Goal: Task Accomplishment & Management: Manage account settings

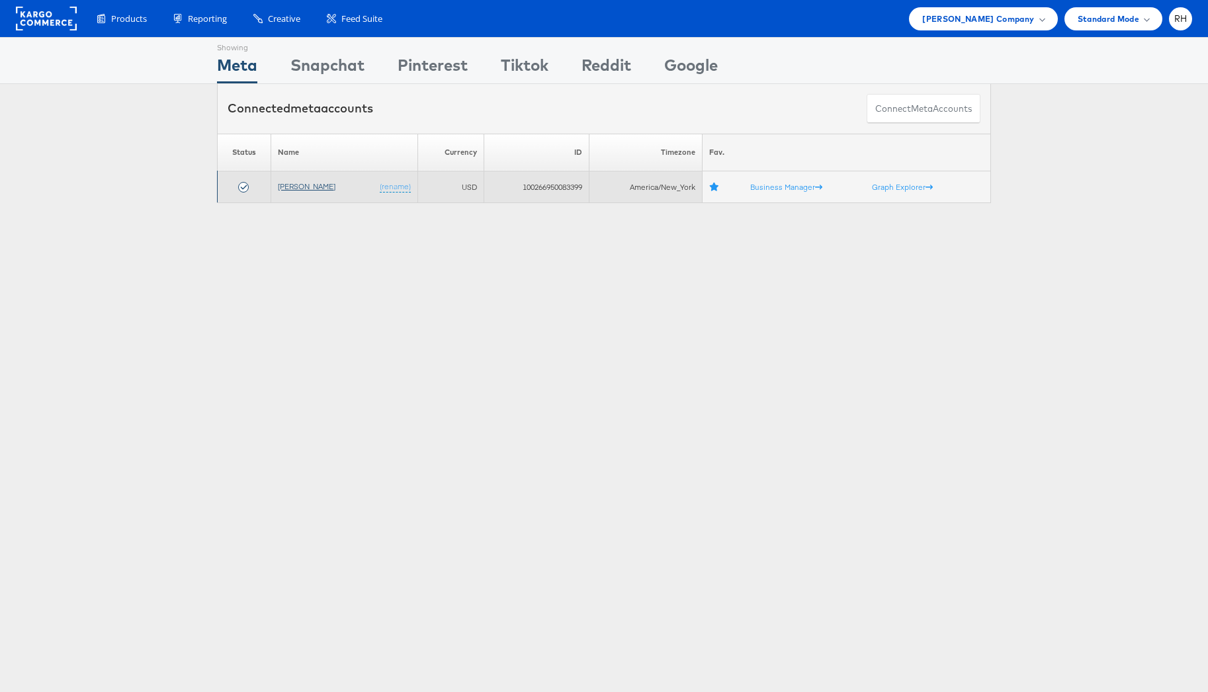
click at [295, 188] on link "[PERSON_NAME]" at bounding box center [307, 186] width 58 height 10
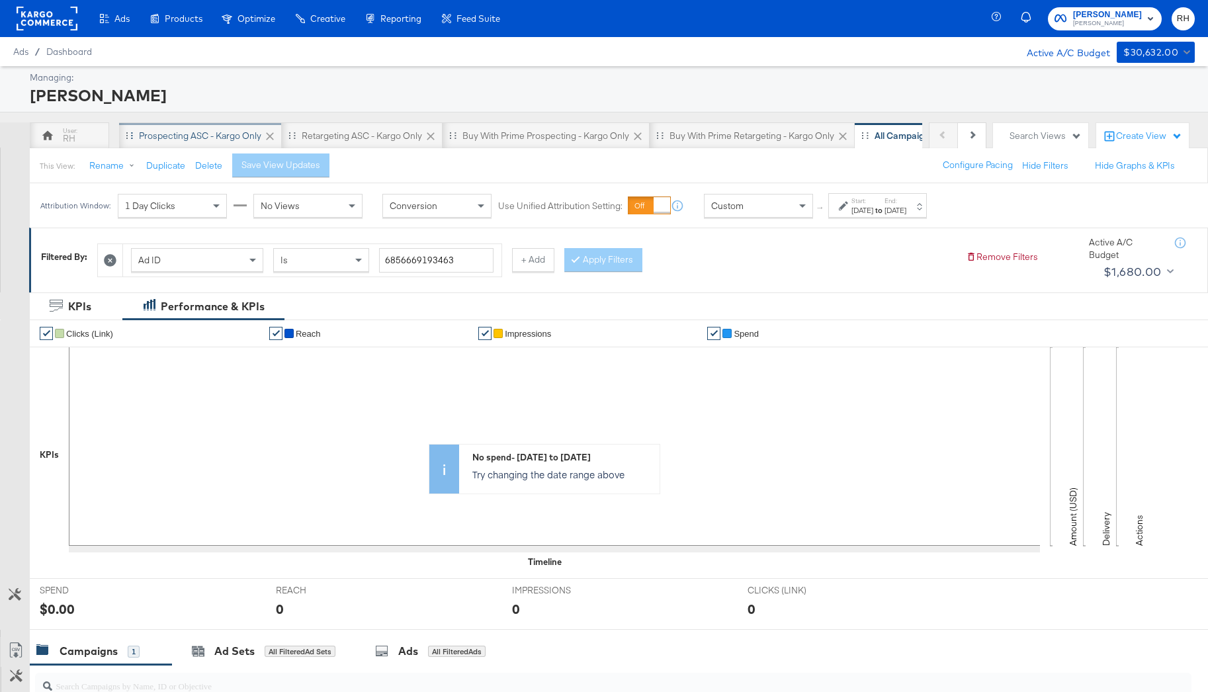
click at [204, 136] on div "Prospecting ASC - Kargo only" at bounding box center [200, 136] width 122 height 13
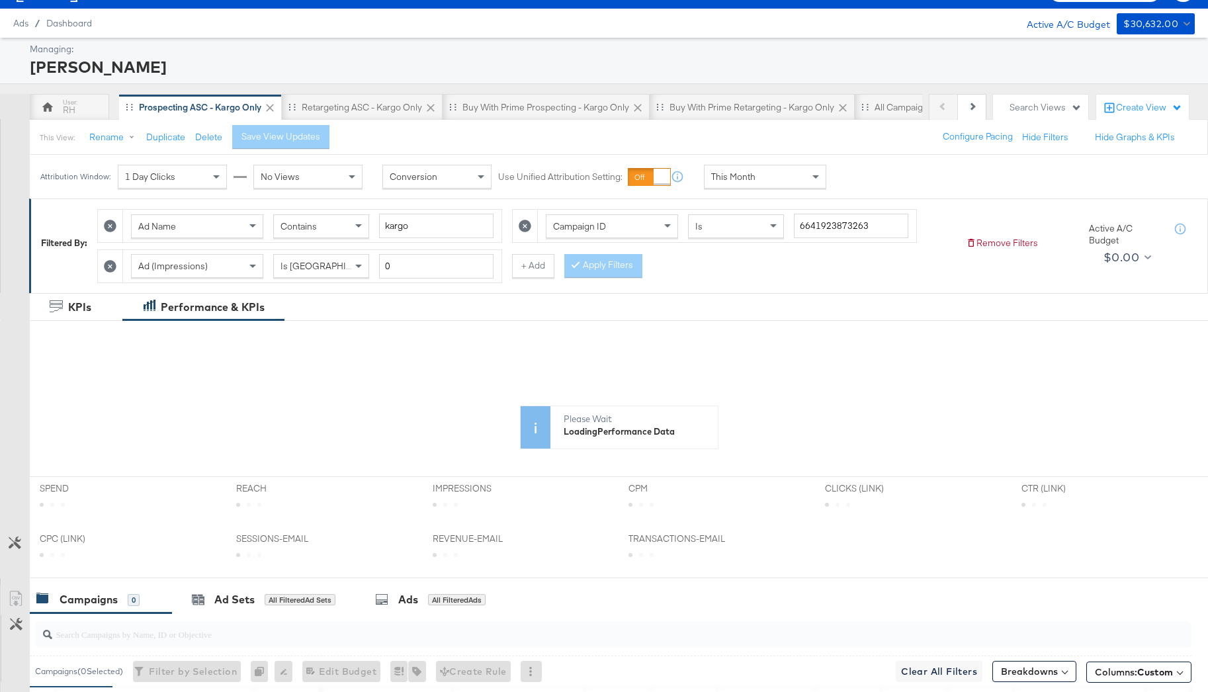
scroll to position [30, 0]
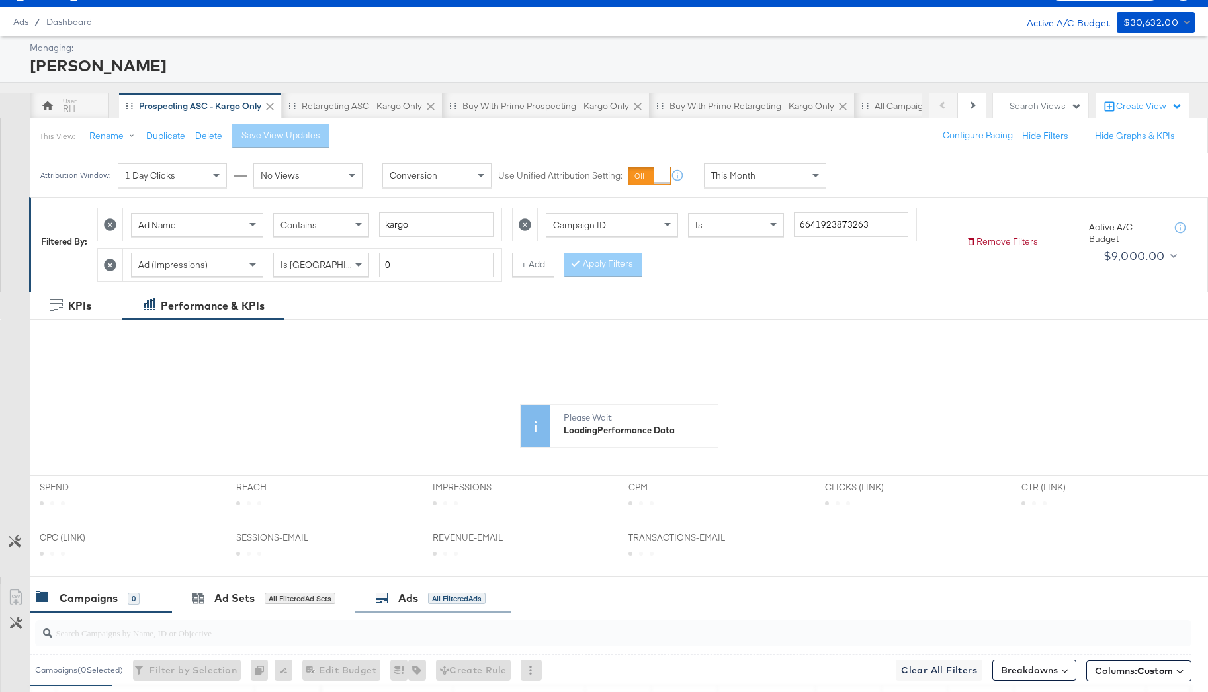
click at [423, 591] on div "Ads All Filtered Ads" at bounding box center [430, 598] width 110 height 15
click at [364, 626] on input "search" at bounding box center [568, 628] width 1033 height 26
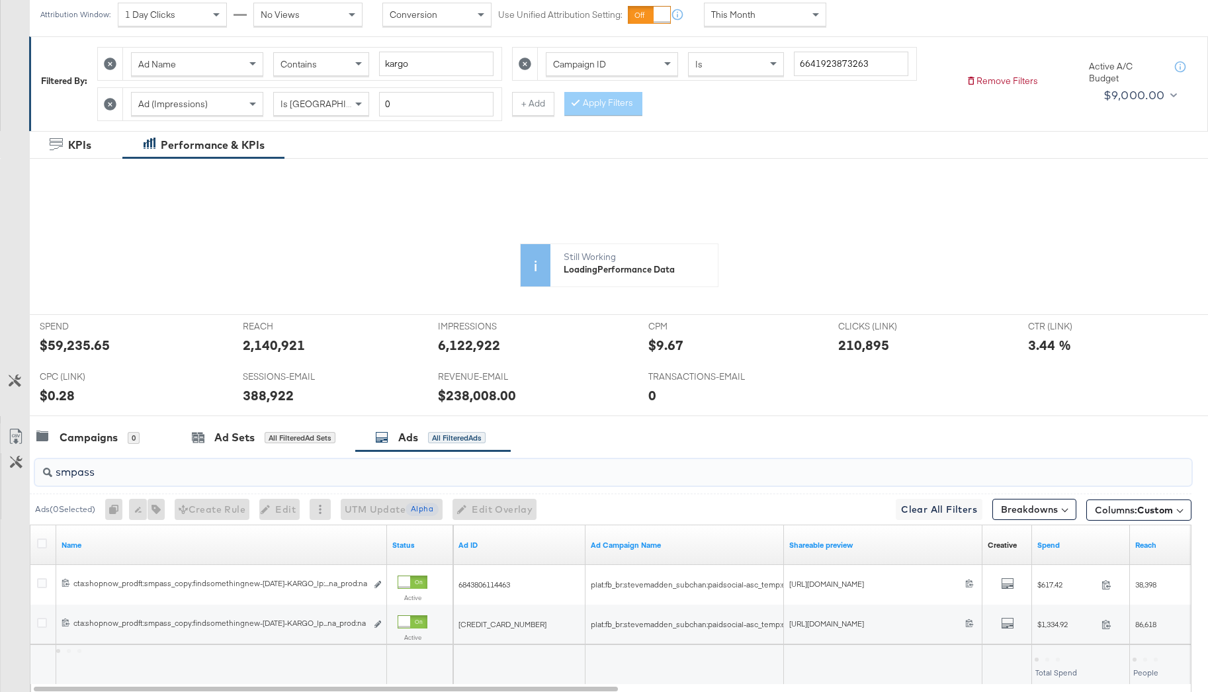
scroll to position [280, 0]
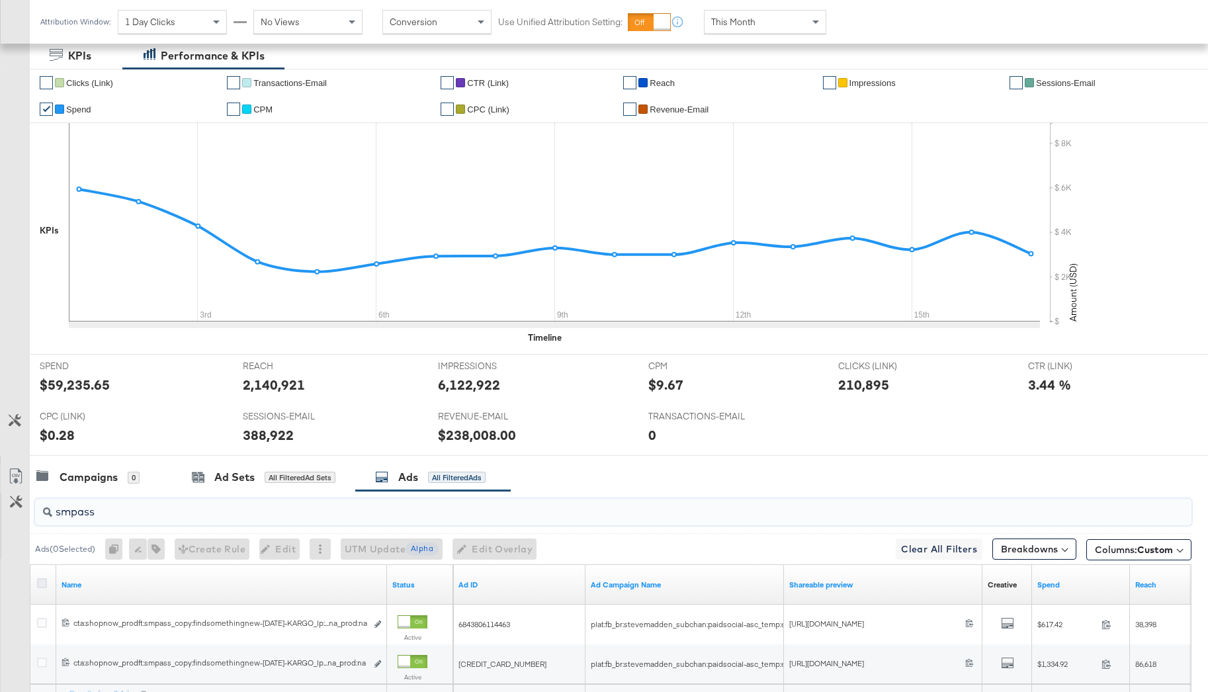
type input "smpass"
click at [44, 584] on icon at bounding box center [42, 583] width 10 height 10
click at [0, 0] on input "checkbox" at bounding box center [0, 0] width 0 height 0
click at [151, 550] on icon "button" at bounding box center [148, 548] width 9 height 9
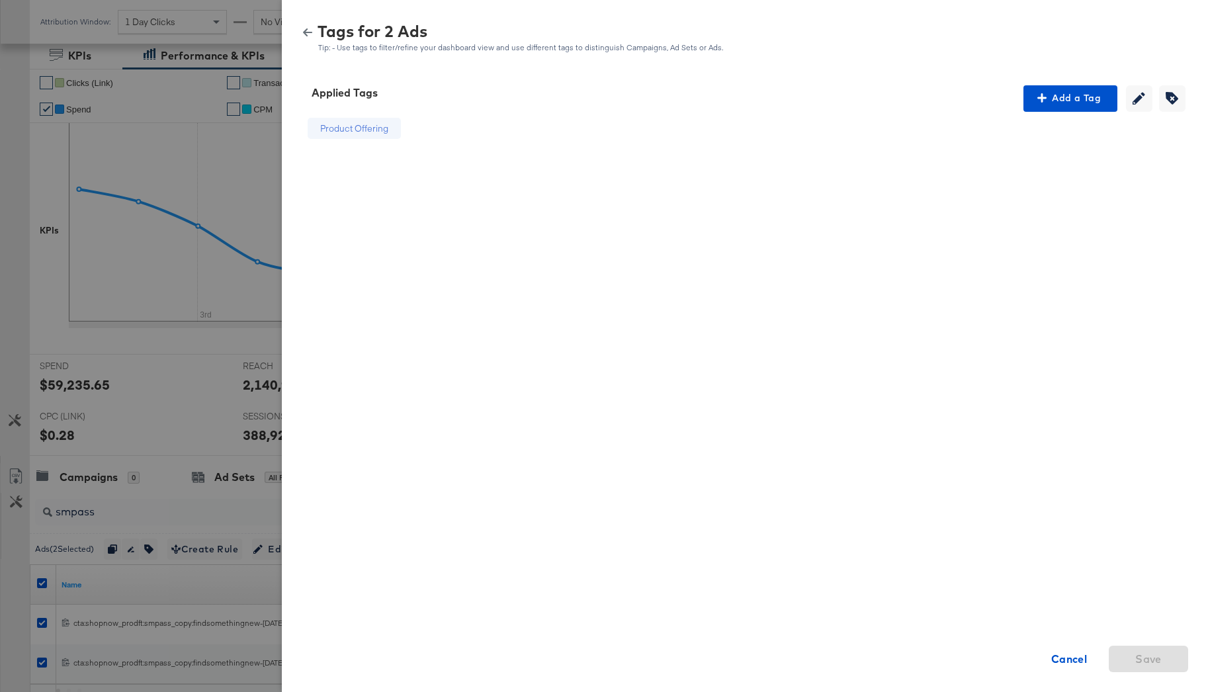
click at [305, 32] on icon "button" at bounding box center [307, 32] width 9 height 8
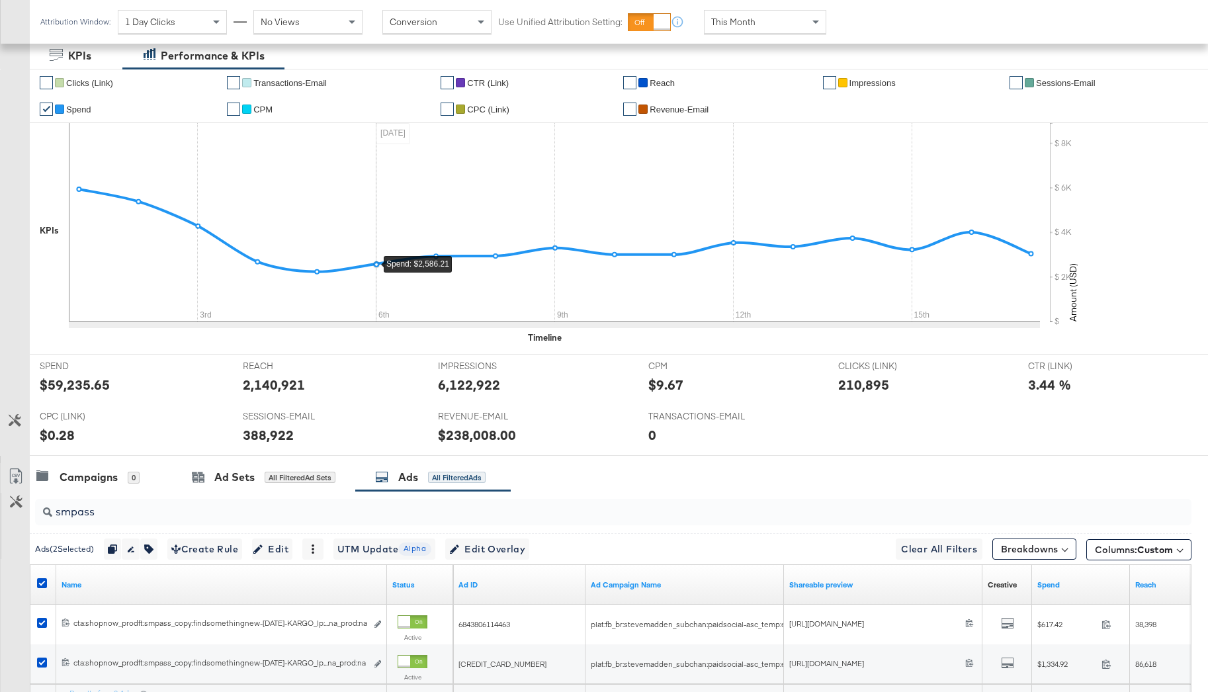
scroll to position [0, 0]
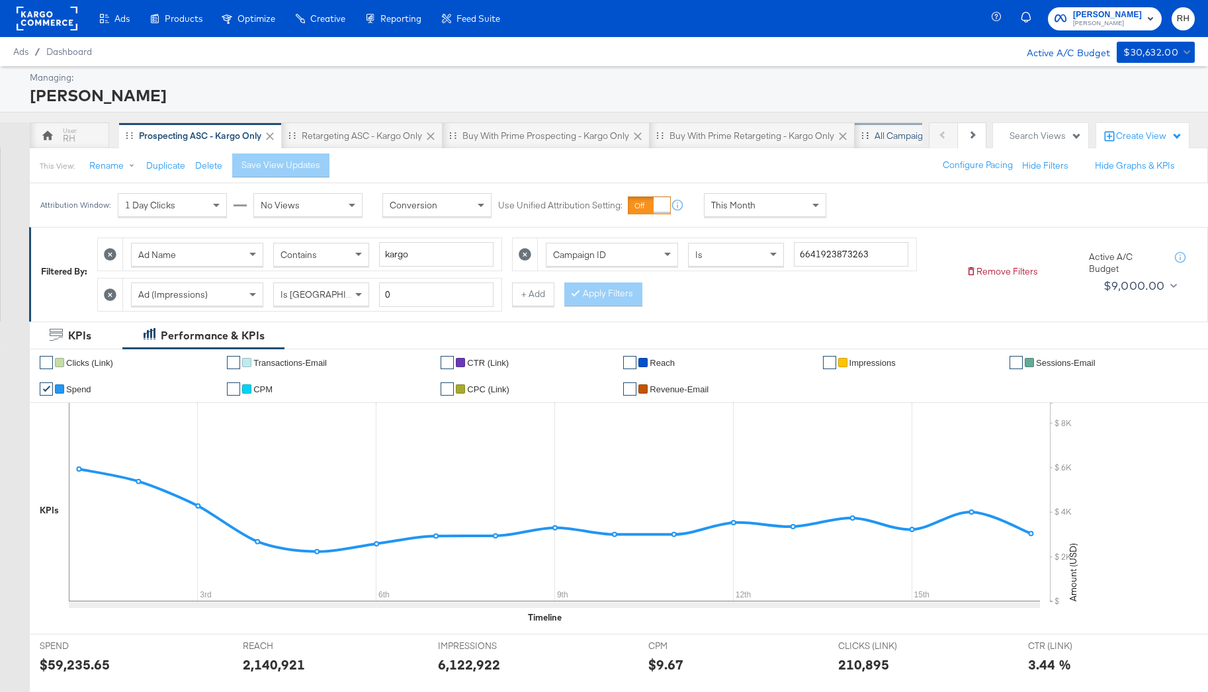
click at [882, 135] on div "All Campaigns" at bounding box center [904, 136] width 58 height 13
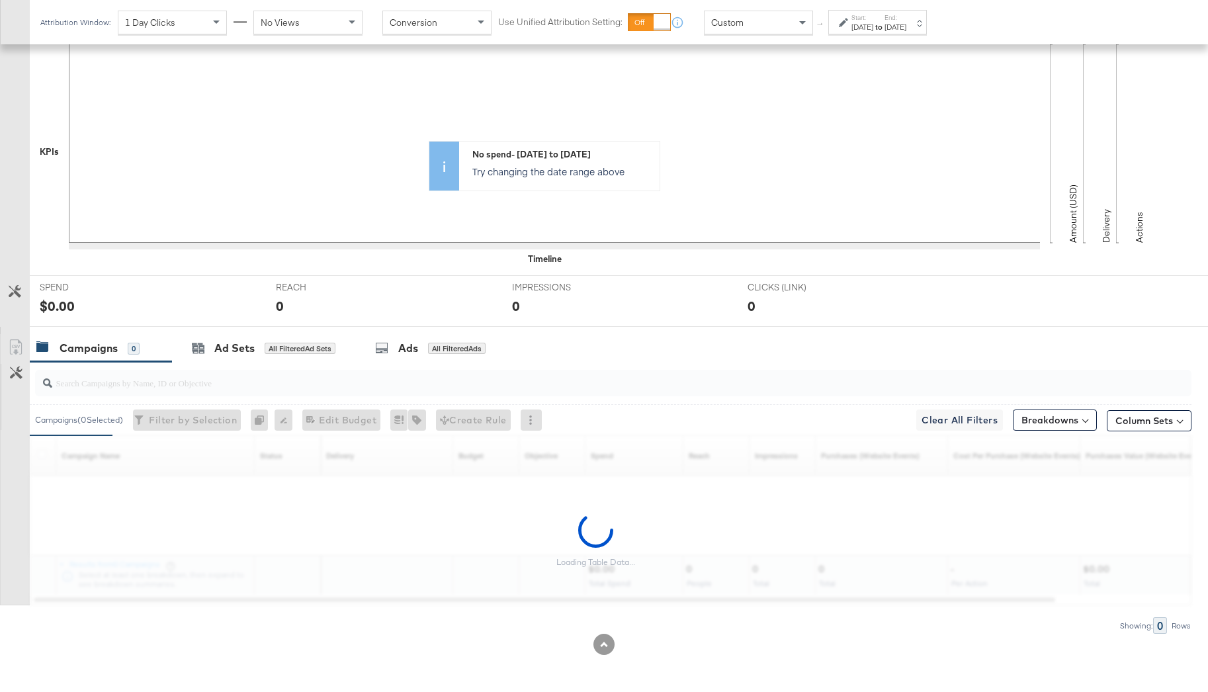
scroll to position [263, 0]
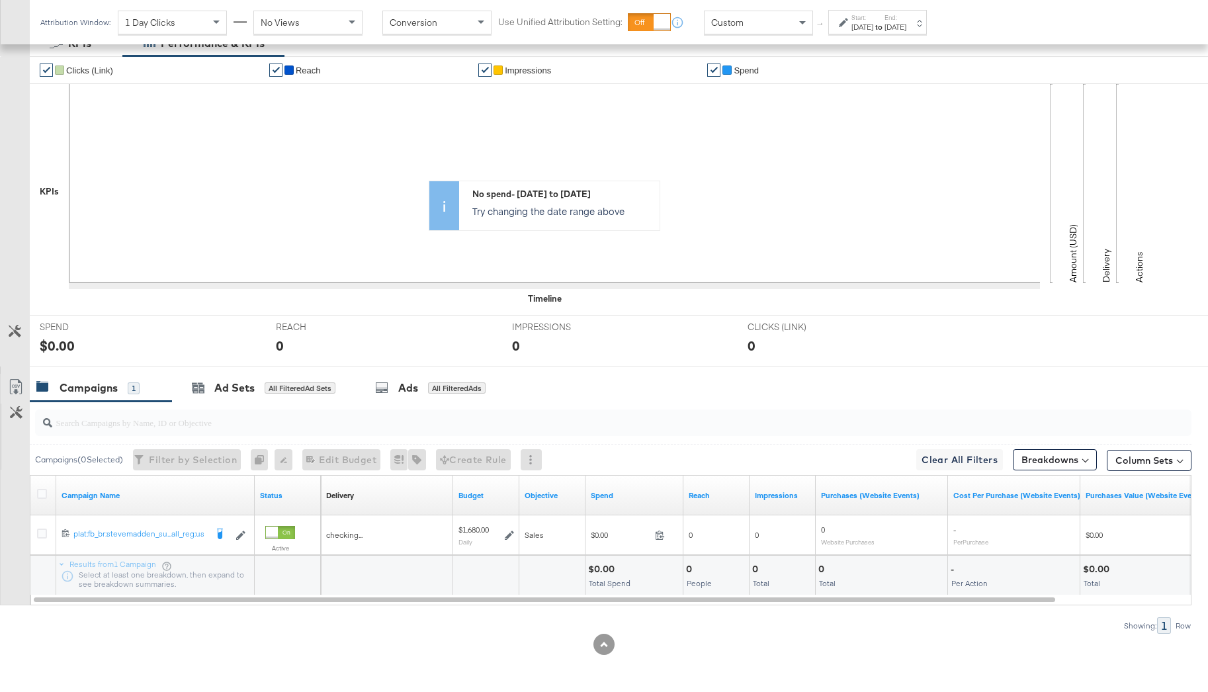
click at [415, 402] on div at bounding box center [611, 423] width 1162 height 42
click at [429, 394] on div "Ads All Filtered Ads" at bounding box center [430, 387] width 110 height 15
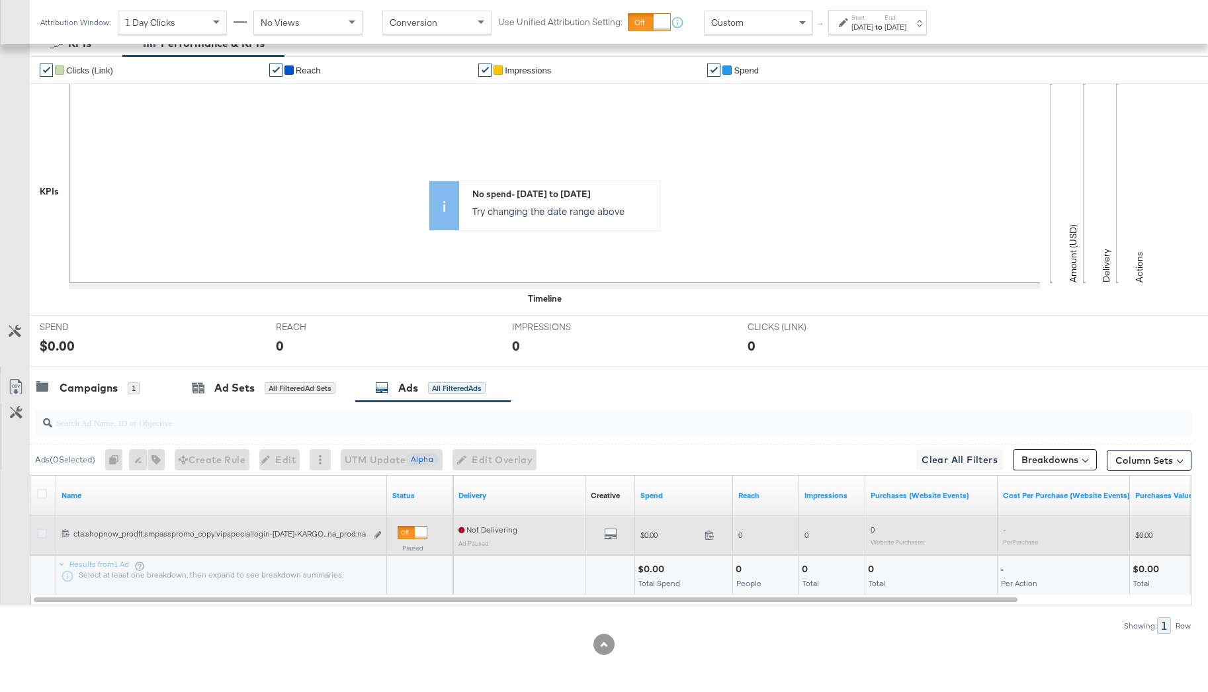
click at [42, 535] on icon at bounding box center [42, 534] width 10 height 10
click at [0, 0] on input "checkbox" at bounding box center [0, 0] width 0 height 0
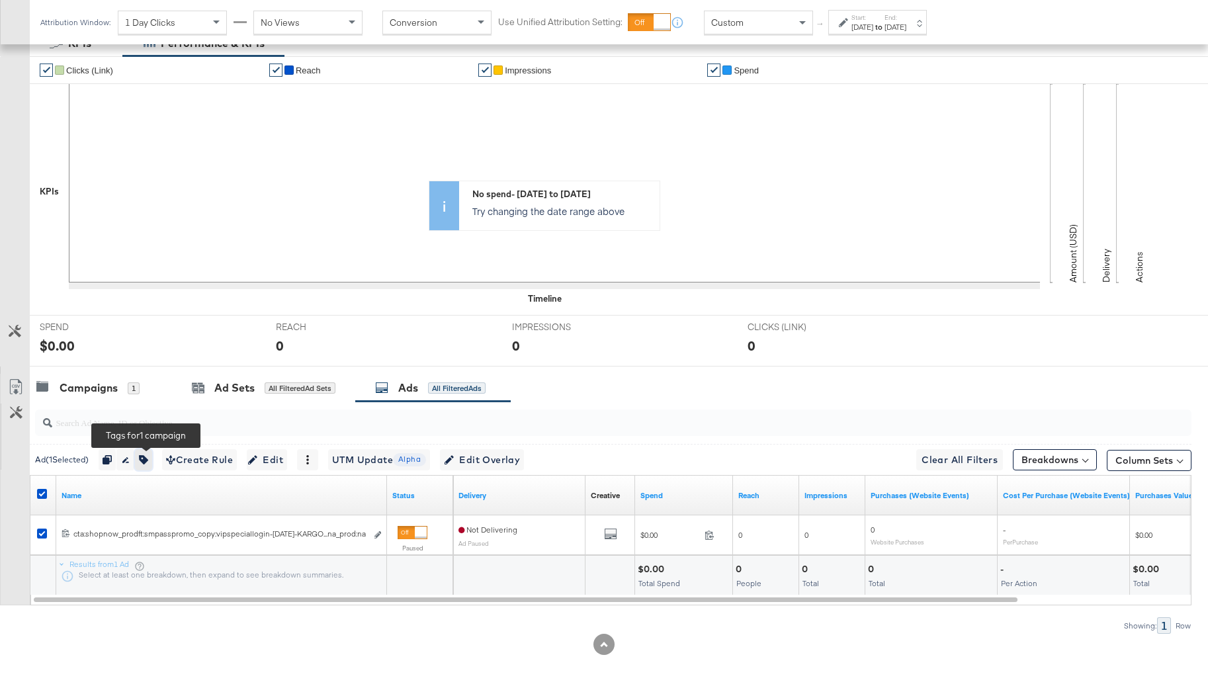
click at [148, 460] on icon "button" at bounding box center [143, 459] width 9 height 9
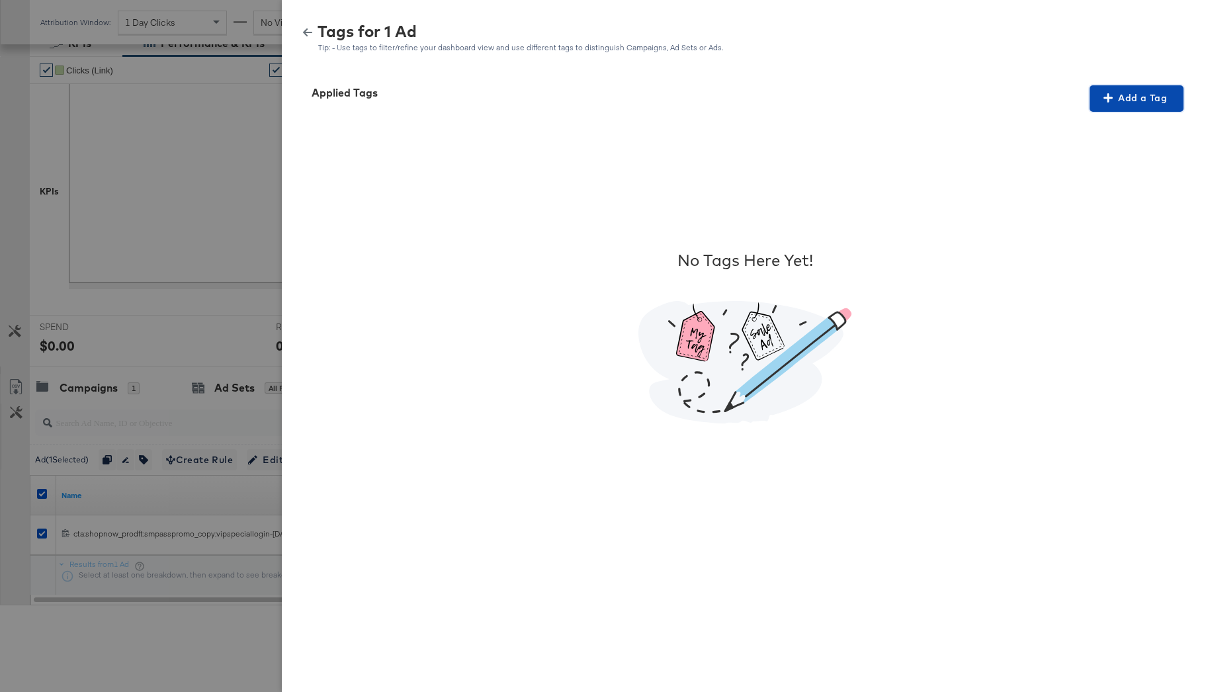
click at [1134, 99] on span "Add a Tag" at bounding box center [1136, 98] width 83 height 17
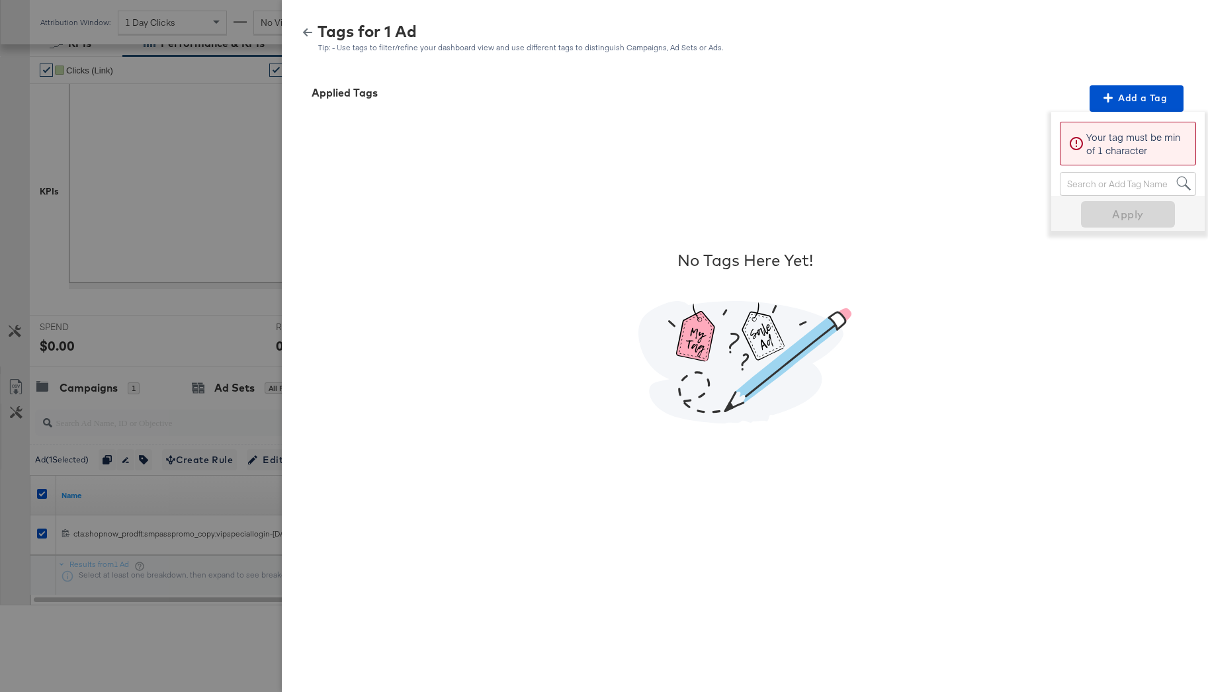
click at [1080, 177] on div "Search or Add Tag Name" at bounding box center [1127, 184] width 135 height 22
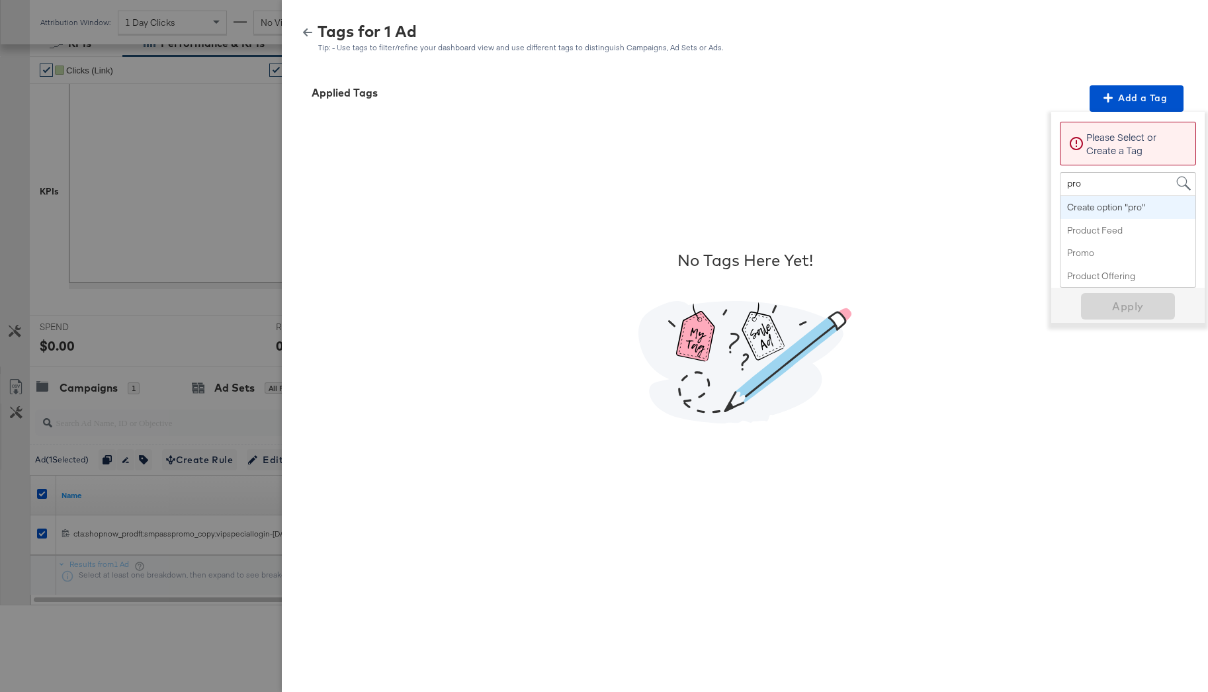
type input "prod"
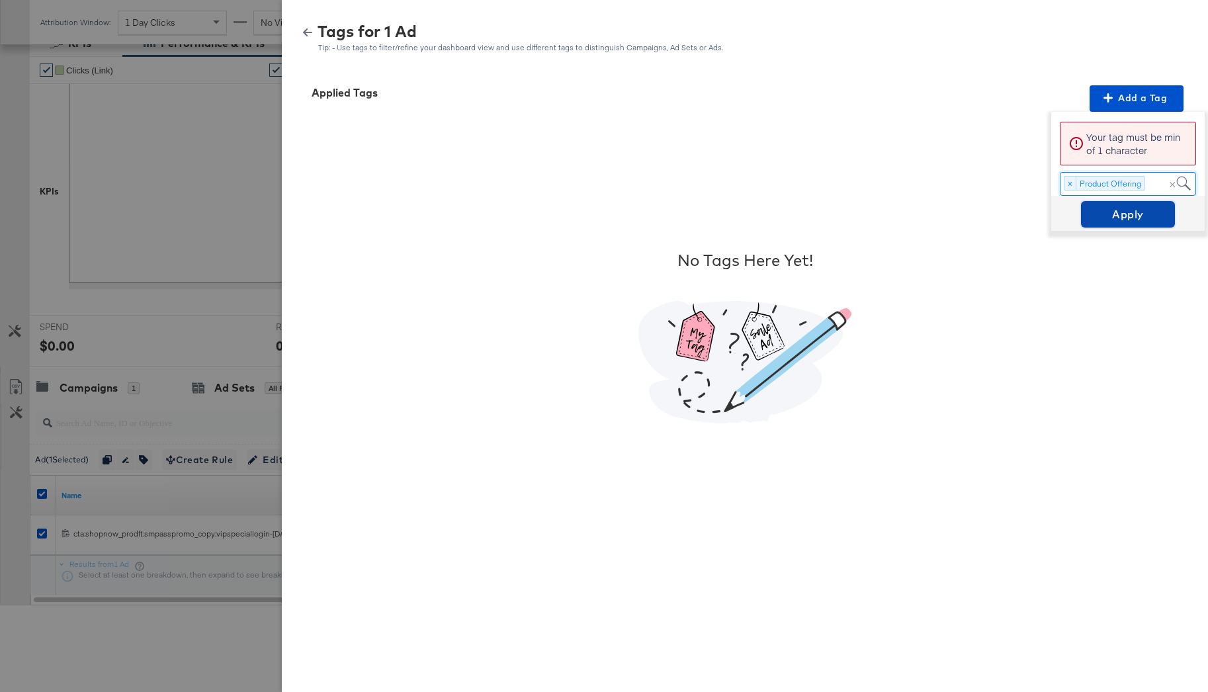
click at [1115, 214] on span "Apply" at bounding box center [1127, 214] width 83 height 19
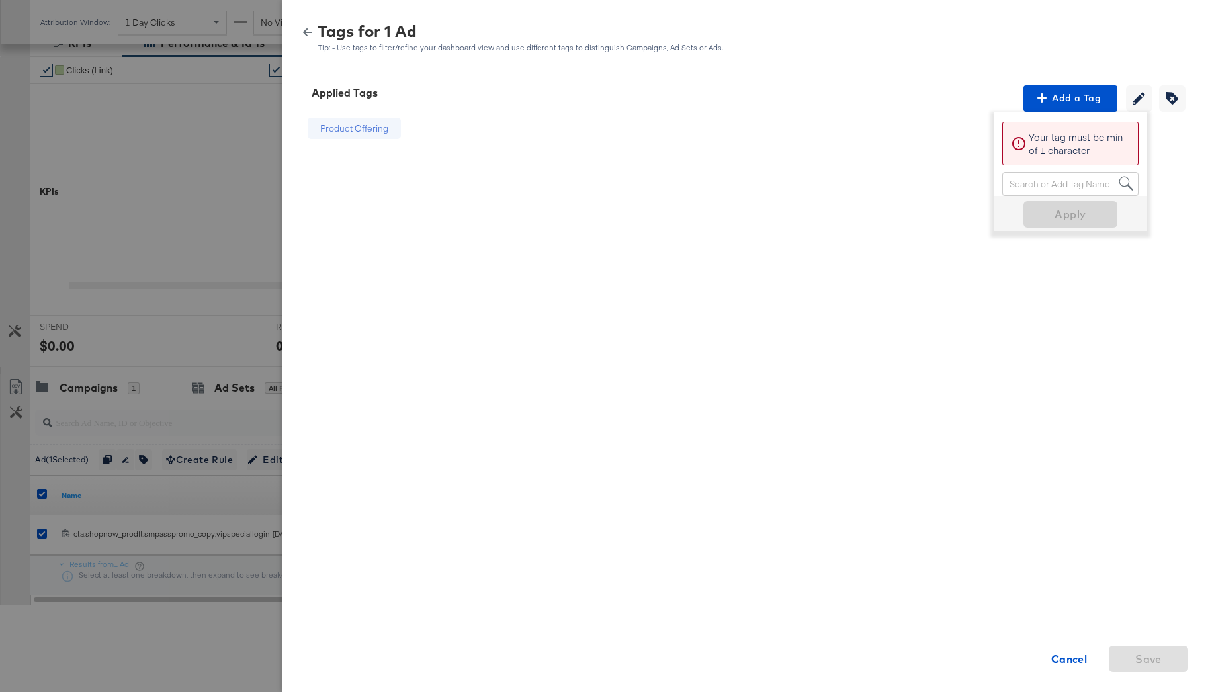
click at [306, 31] on icon "button" at bounding box center [307, 32] width 9 height 9
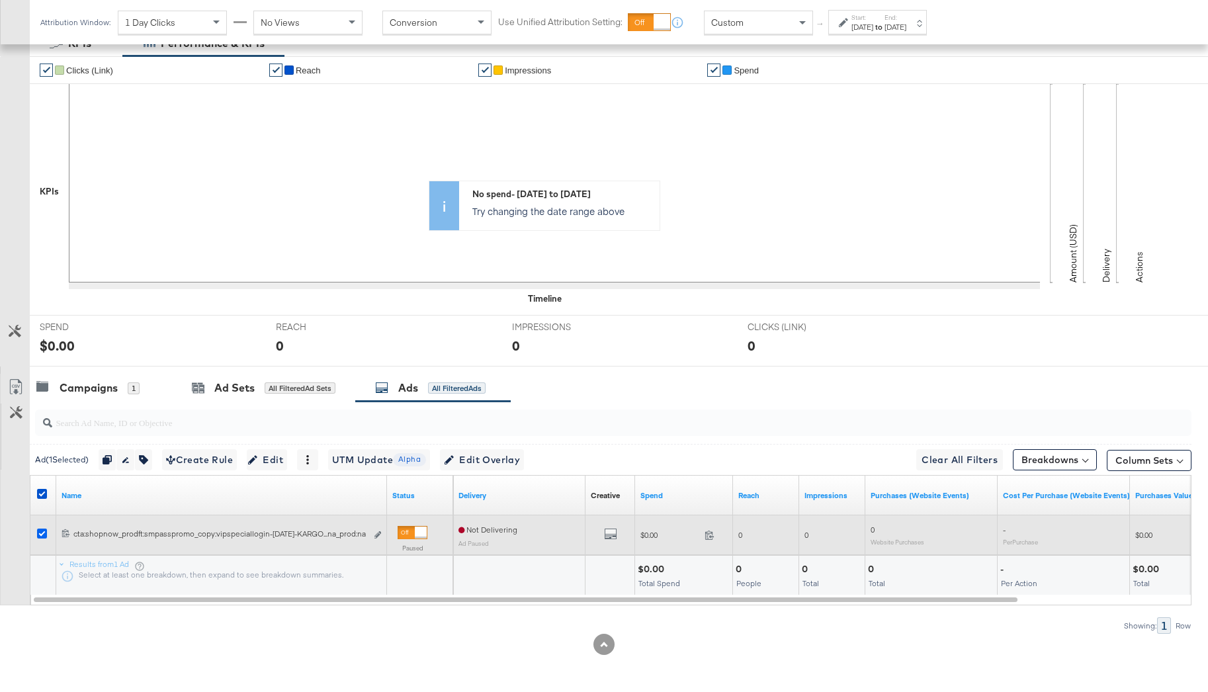
click at [44, 533] on icon at bounding box center [42, 534] width 10 height 10
click at [0, 0] on input "checkbox" at bounding box center [0, 0] width 0 height 0
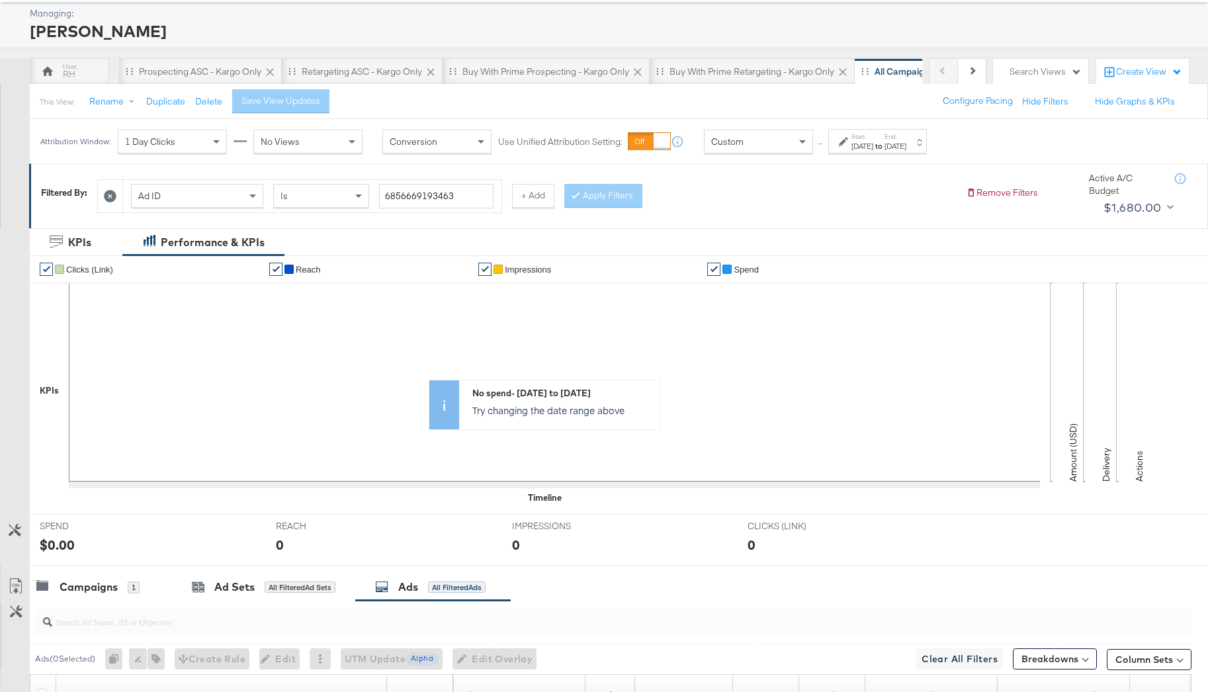
scroll to position [0, 0]
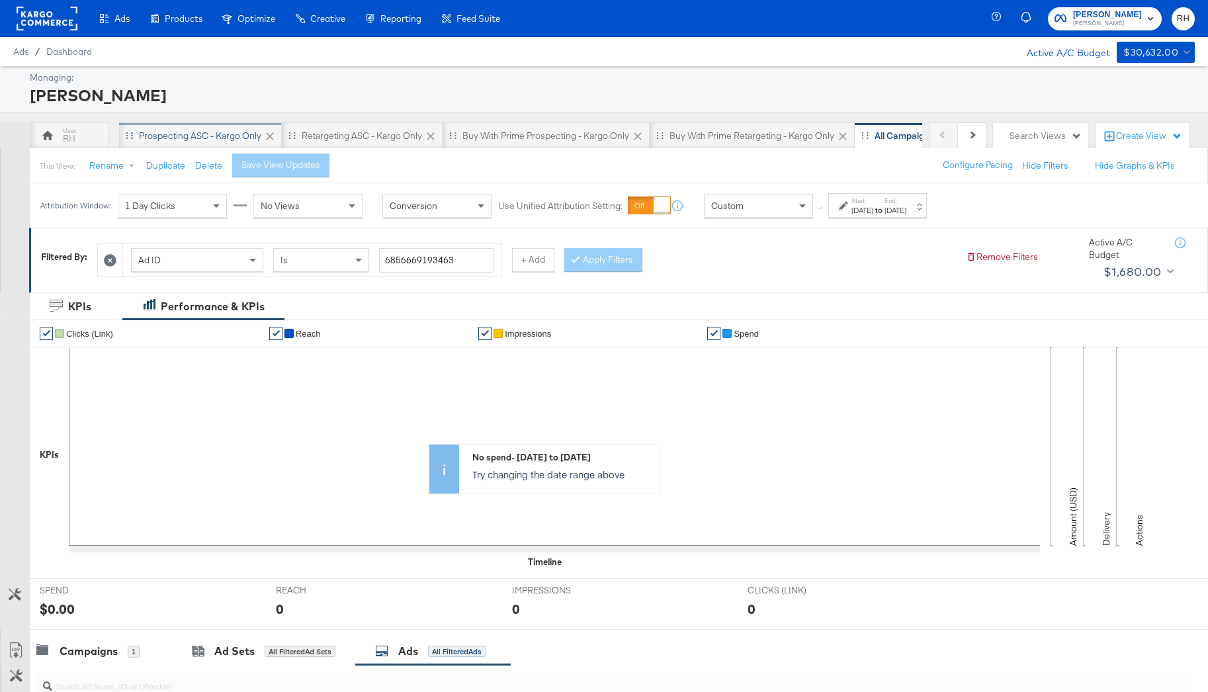
click at [221, 140] on div "Prospecting ASC - Kargo only" at bounding box center [200, 136] width 122 height 13
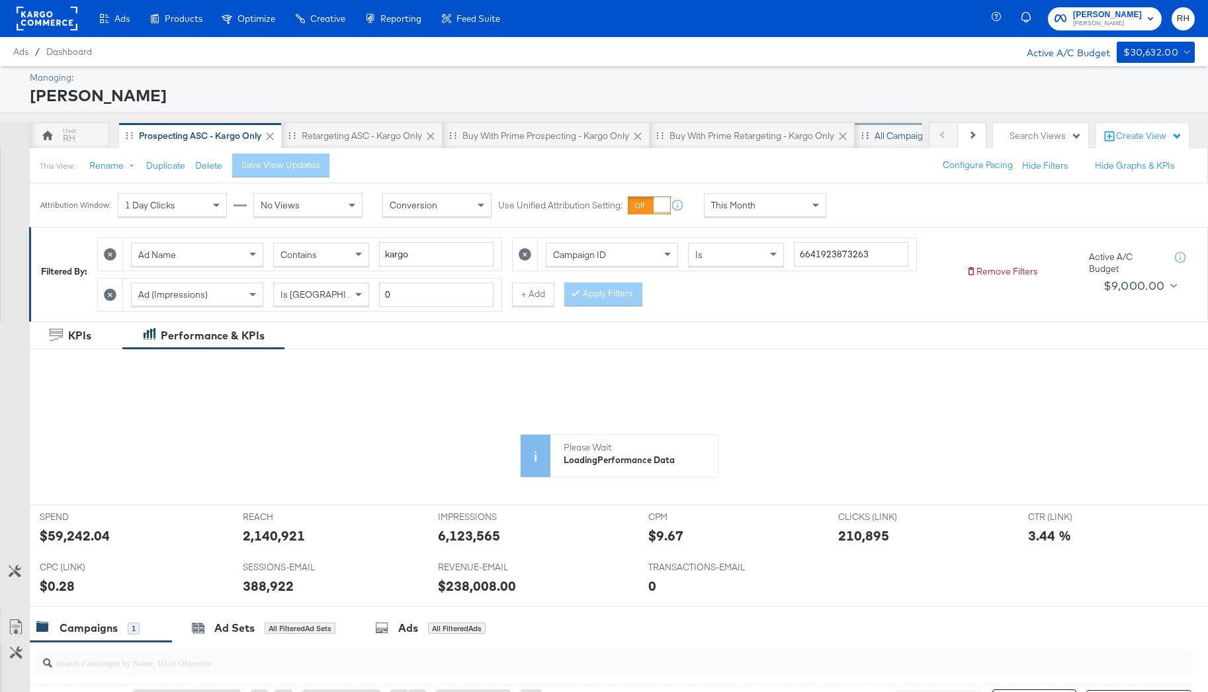
click at [890, 142] on div "All Campaigns" at bounding box center [904, 135] width 99 height 26
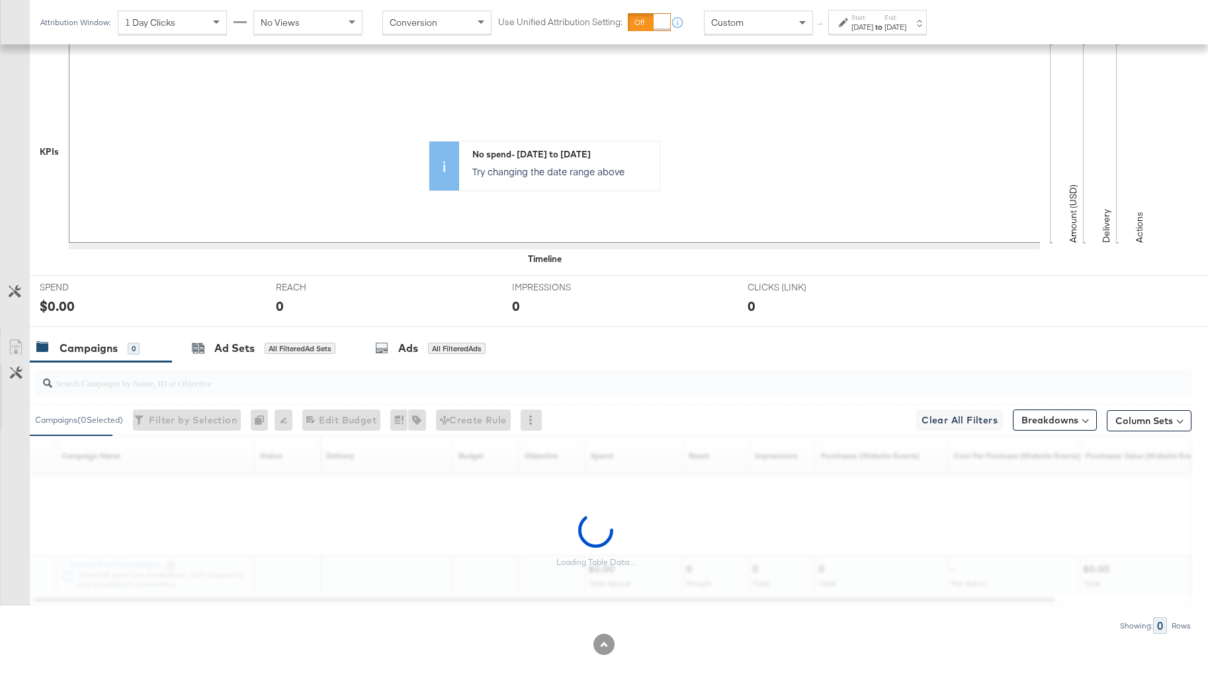
scroll to position [263, 0]
